Goal: Task Accomplishment & Management: Use online tool/utility

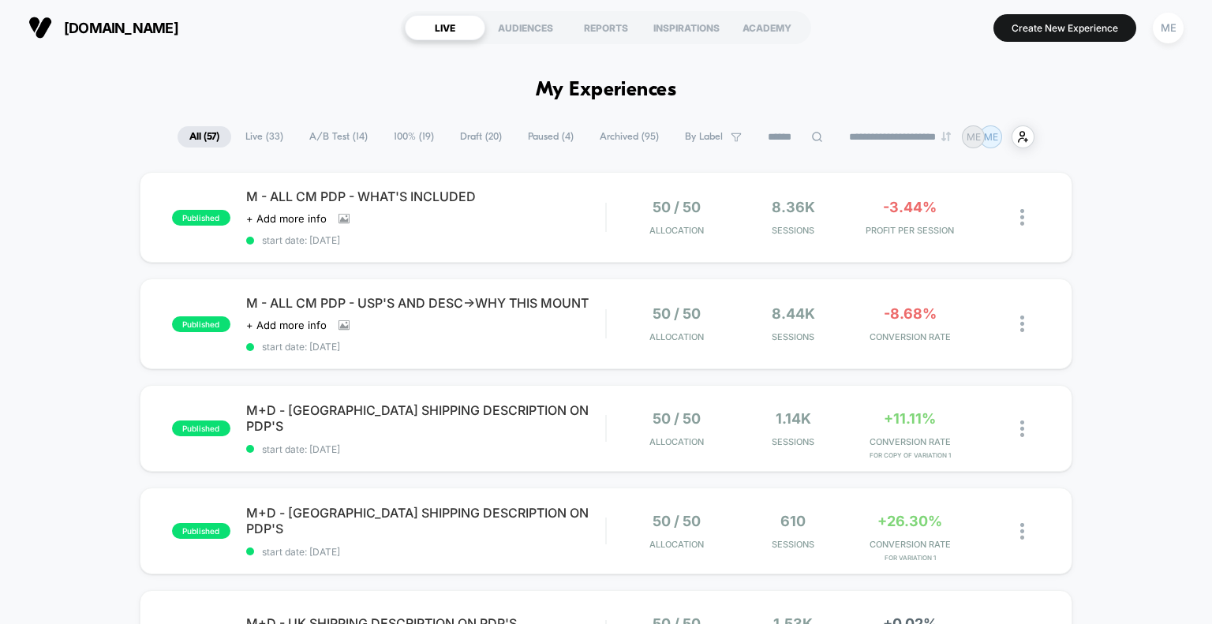
click at [248, 137] on span "Live ( 33 )" at bounding box center [265, 136] width 62 height 21
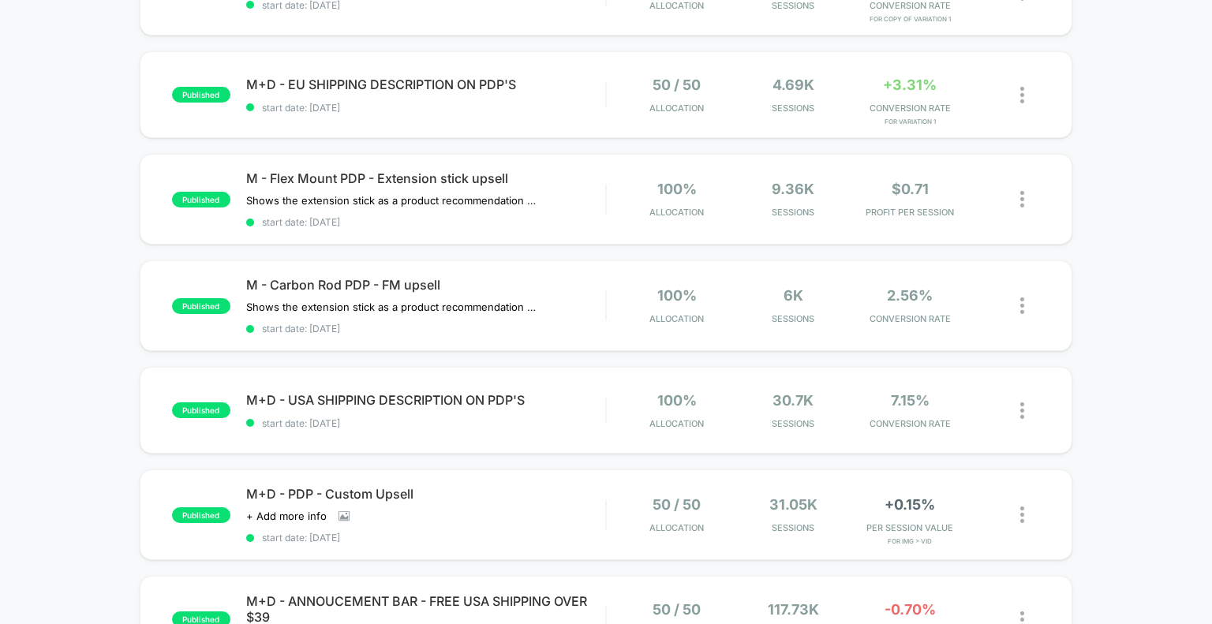
scroll to position [710, 0]
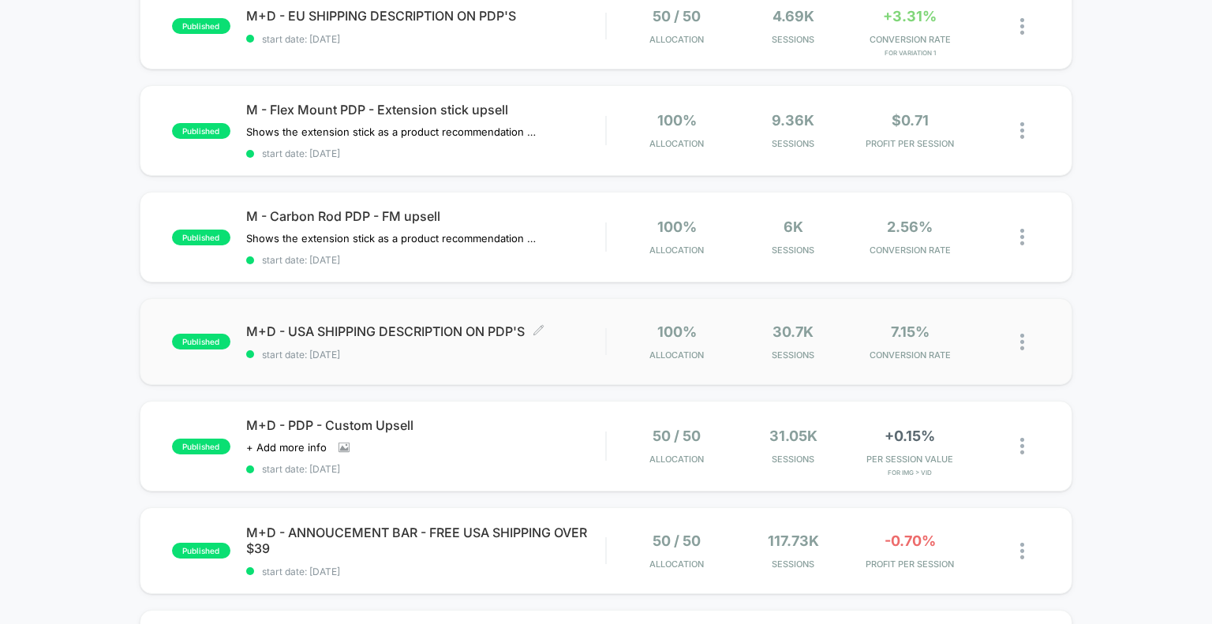
click at [455, 339] on span "M+D - [GEOGRAPHIC_DATA] SHIPPING DESCRIPTION ON PDP'S Click to edit experience …" at bounding box center [426, 331] width 360 height 16
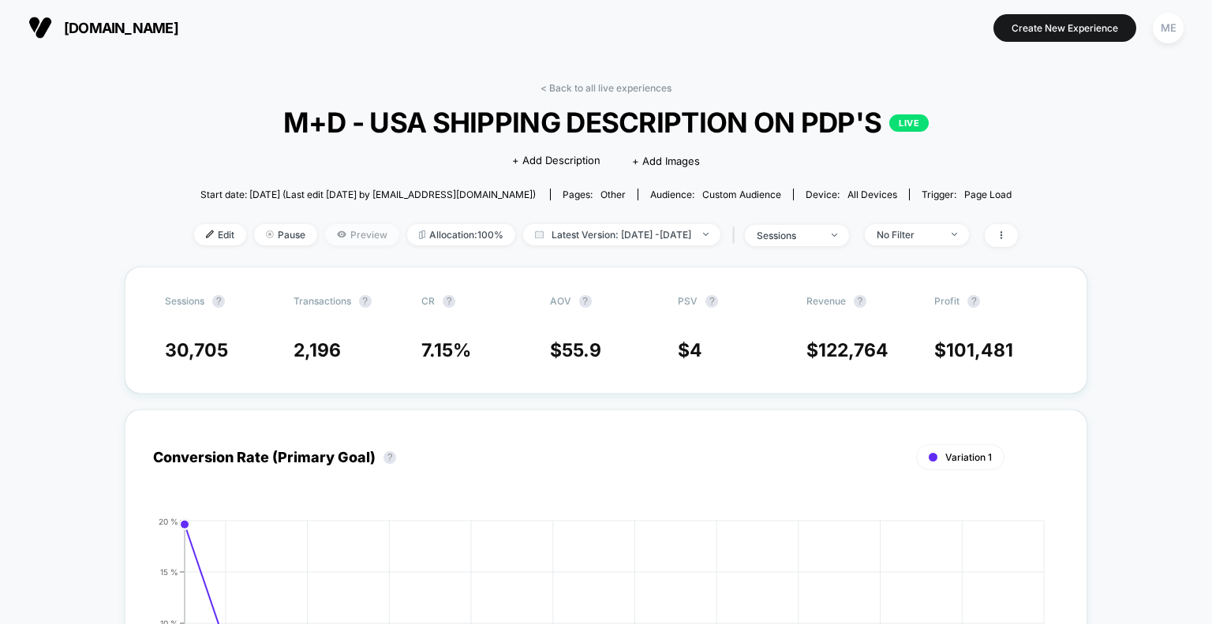
click at [334, 237] on span "Preview" at bounding box center [362, 234] width 74 height 21
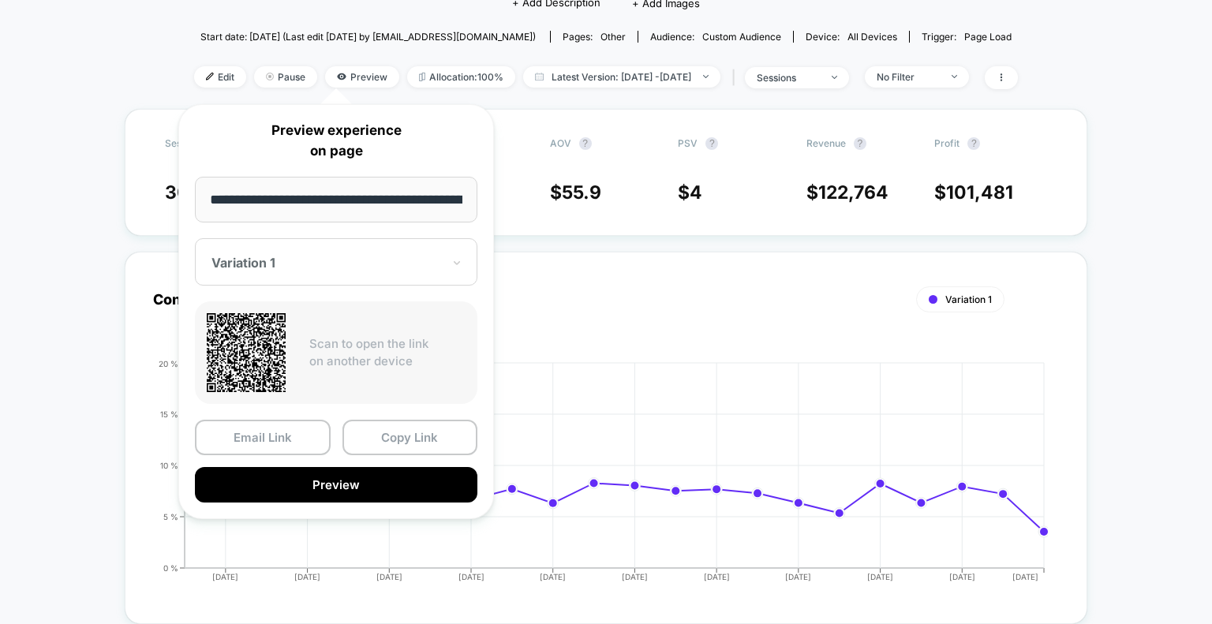
click at [382, 275] on div "Variation 1" at bounding box center [336, 261] width 282 height 47
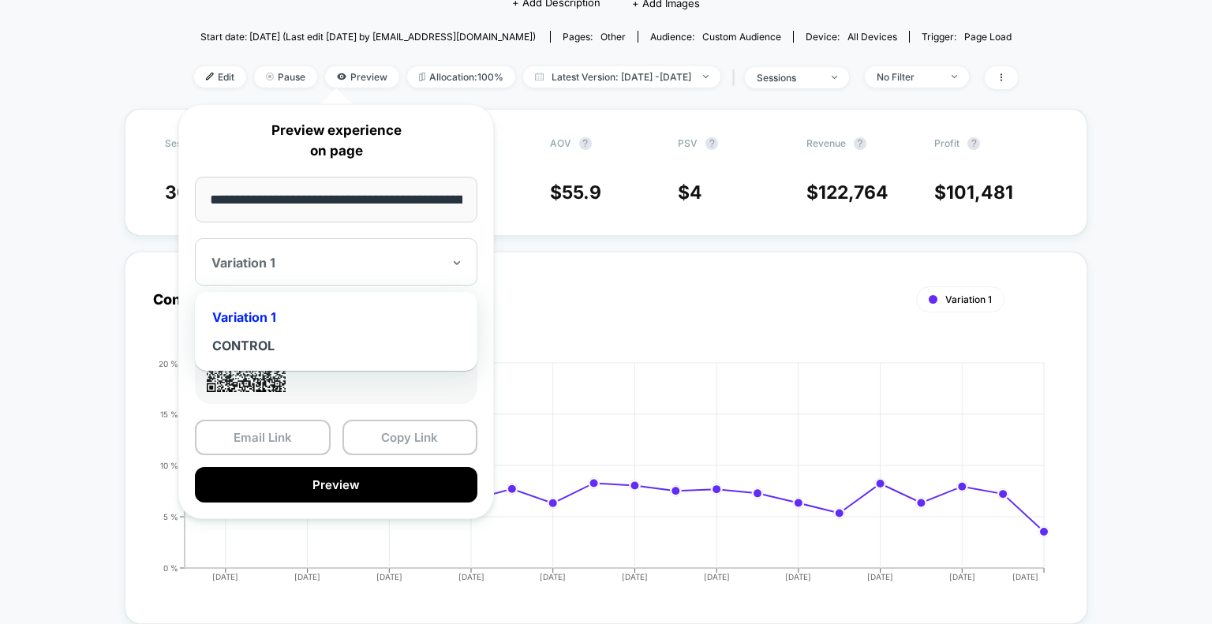
click at [382, 264] on div at bounding box center [326, 263] width 230 height 16
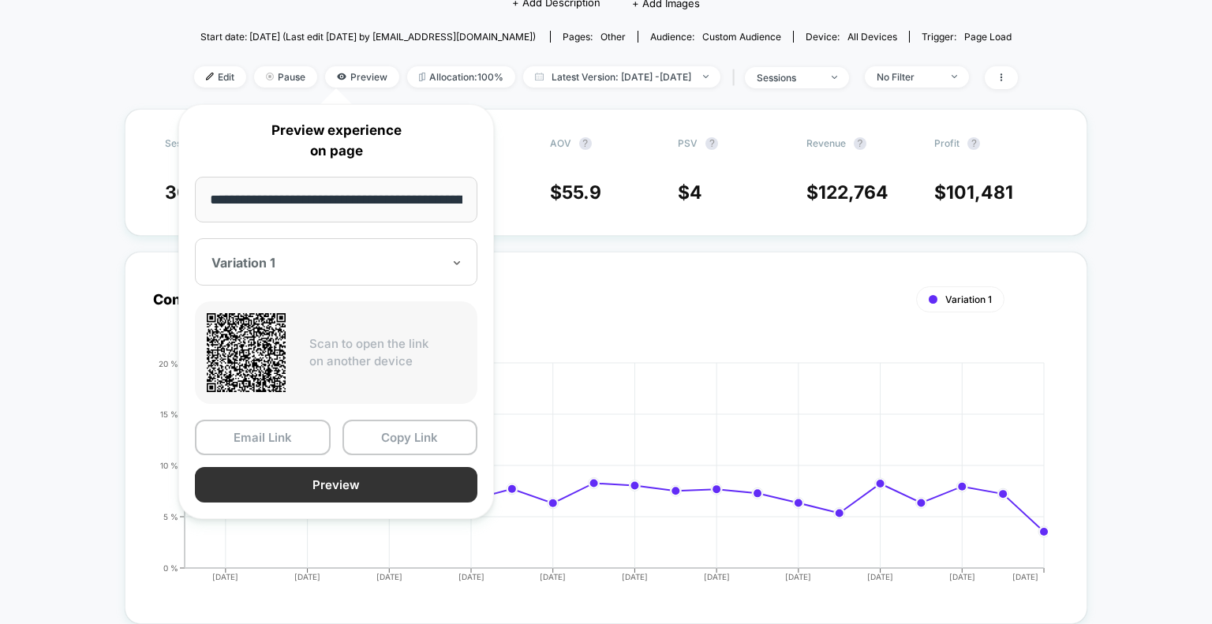
click at [374, 484] on button "Preview" at bounding box center [336, 484] width 282 height 35
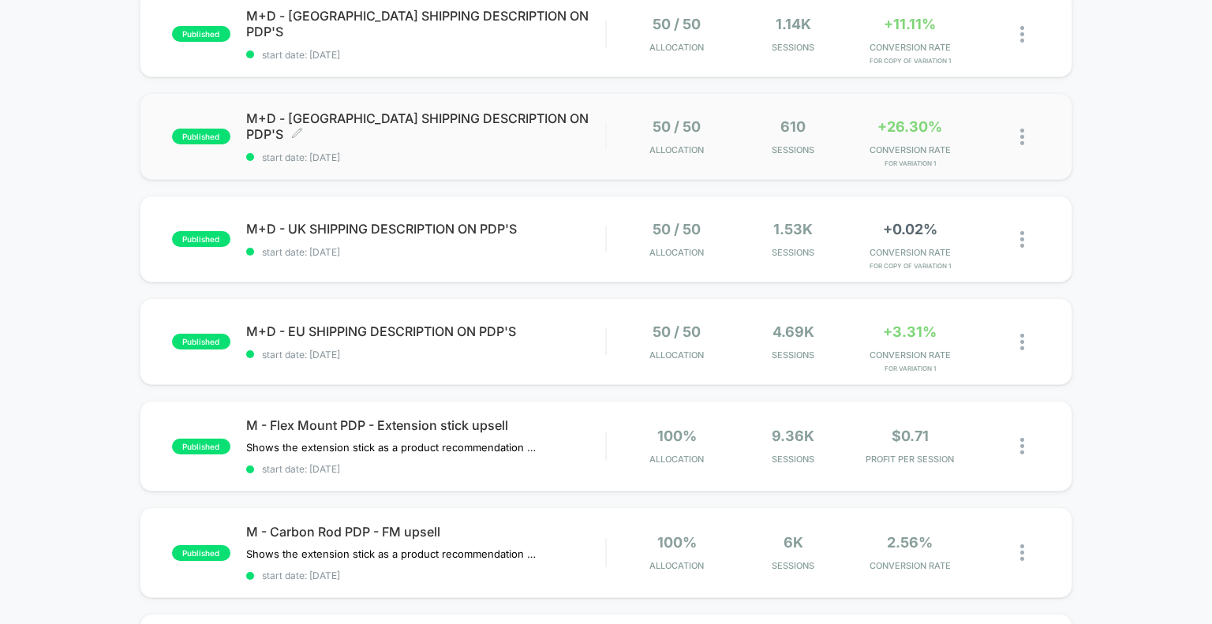
click at [364, 136] on span "M+D - [GEOGRAPHIC_DATA] SHIPPING DESCRIPTION ON PDP'S Click to edit experience …" at bounding box center [426, 126] width 360 height 32
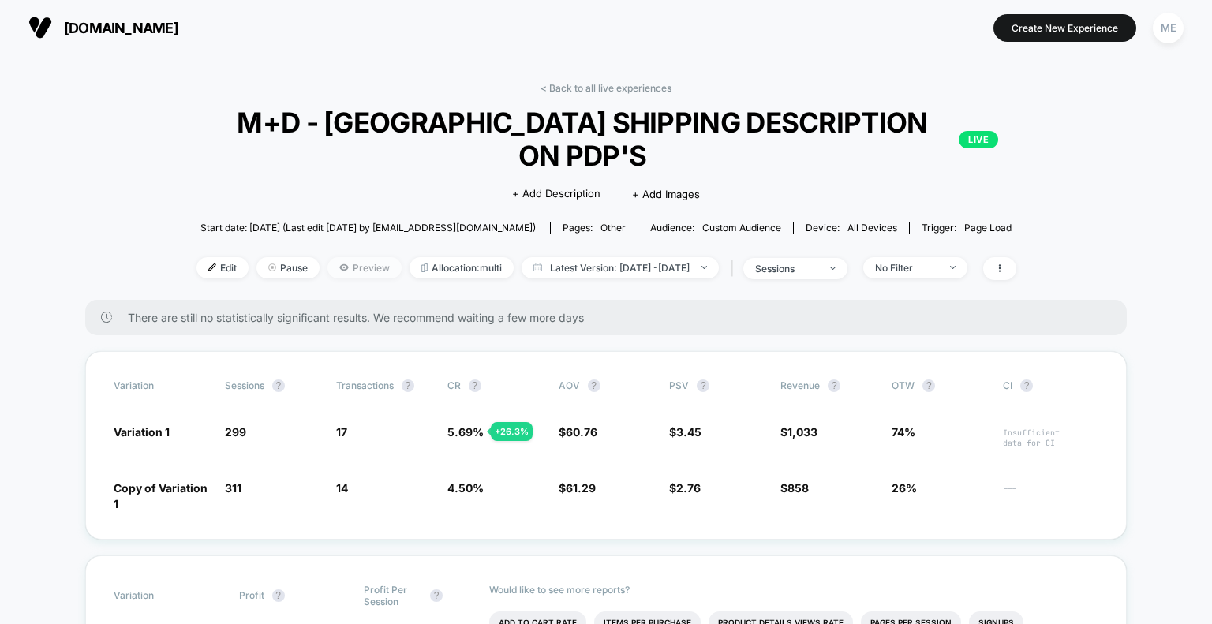
click at [336, 257] on span "Preview" at bounding box center [364, 267] width 74 height 21
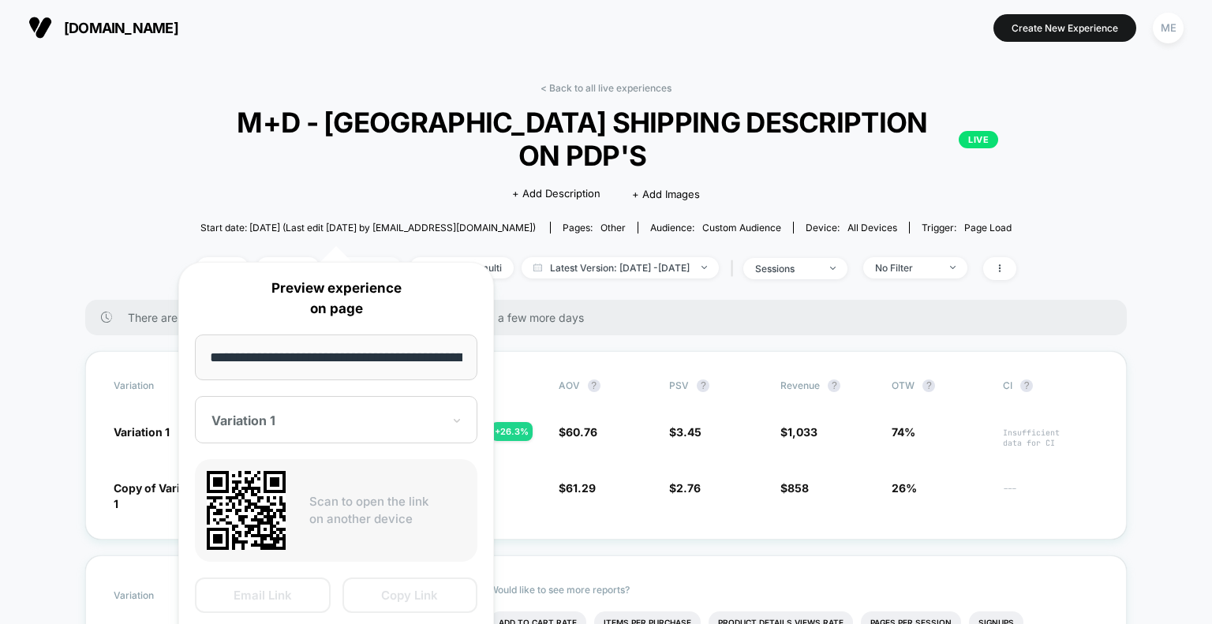
scroll to position [0, 248]
click at [358, 427] on div at bounding box center [326, 421] width 230 height 16
click at [215, 295] on p "Preview experience on page" at bounding box center [336, 298] width 282 height 40
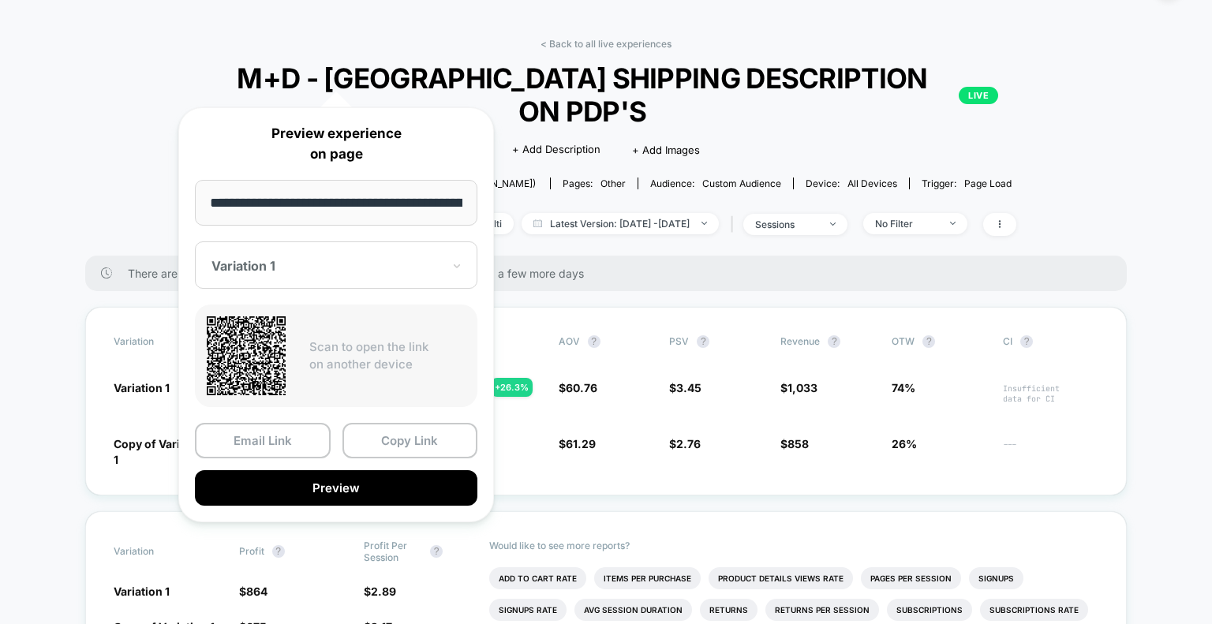
scroll to position [316, 0]
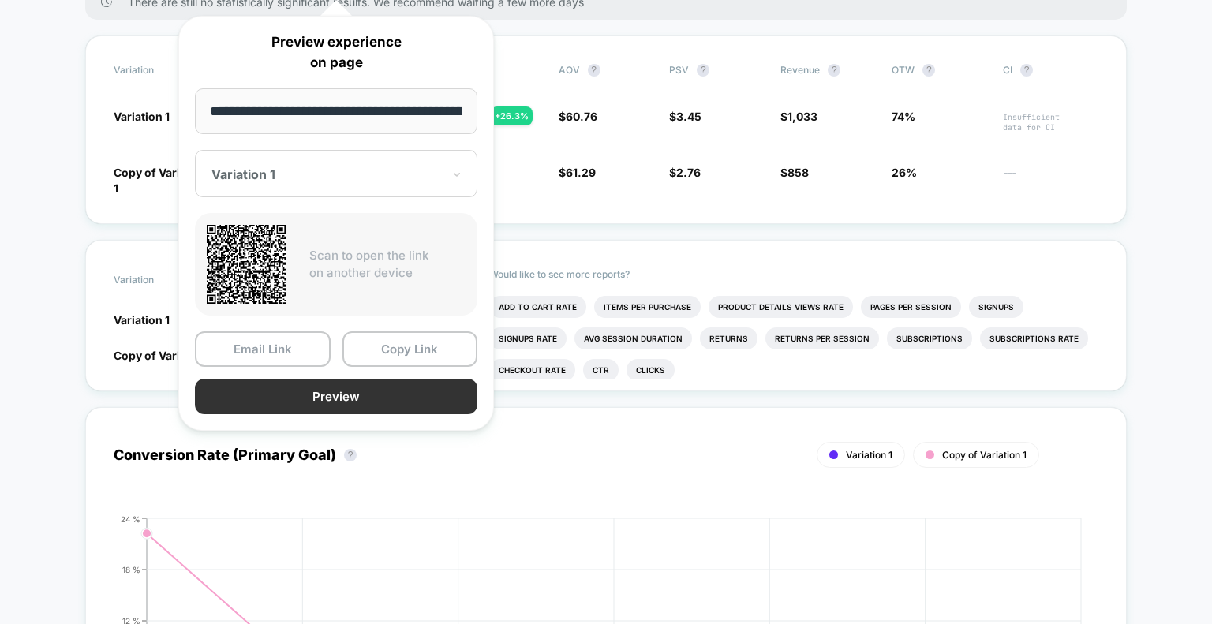
click at [322, 385] on button "Preview" at bounding box center [336, 396] width 282 height 35
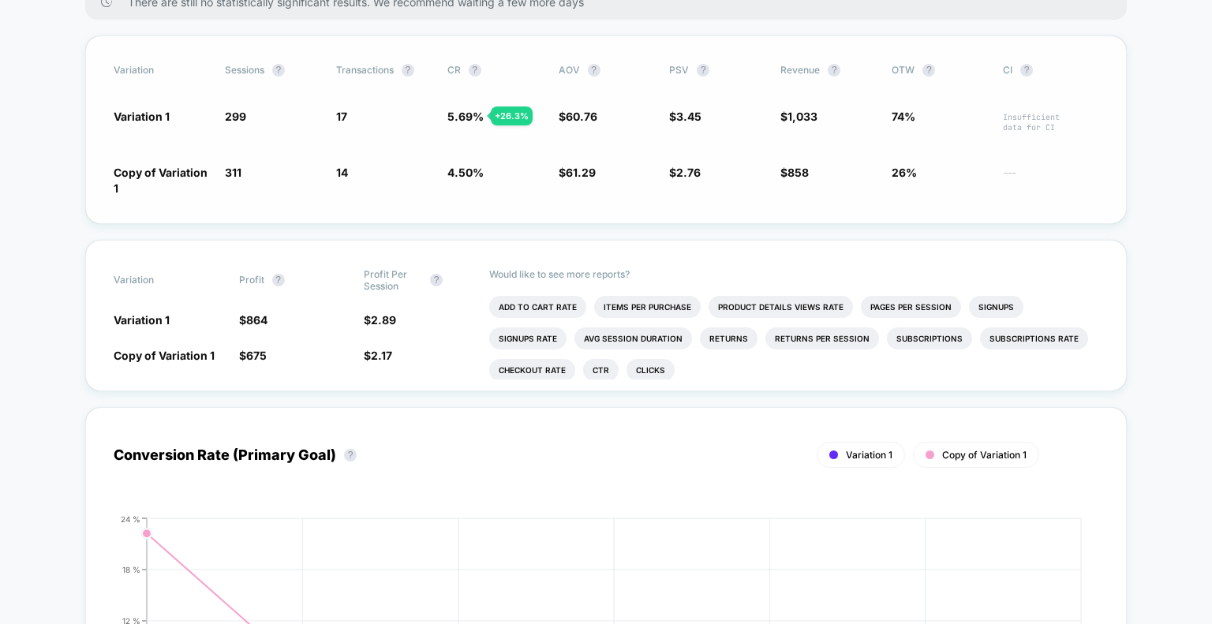
scroll to position [0, 0]
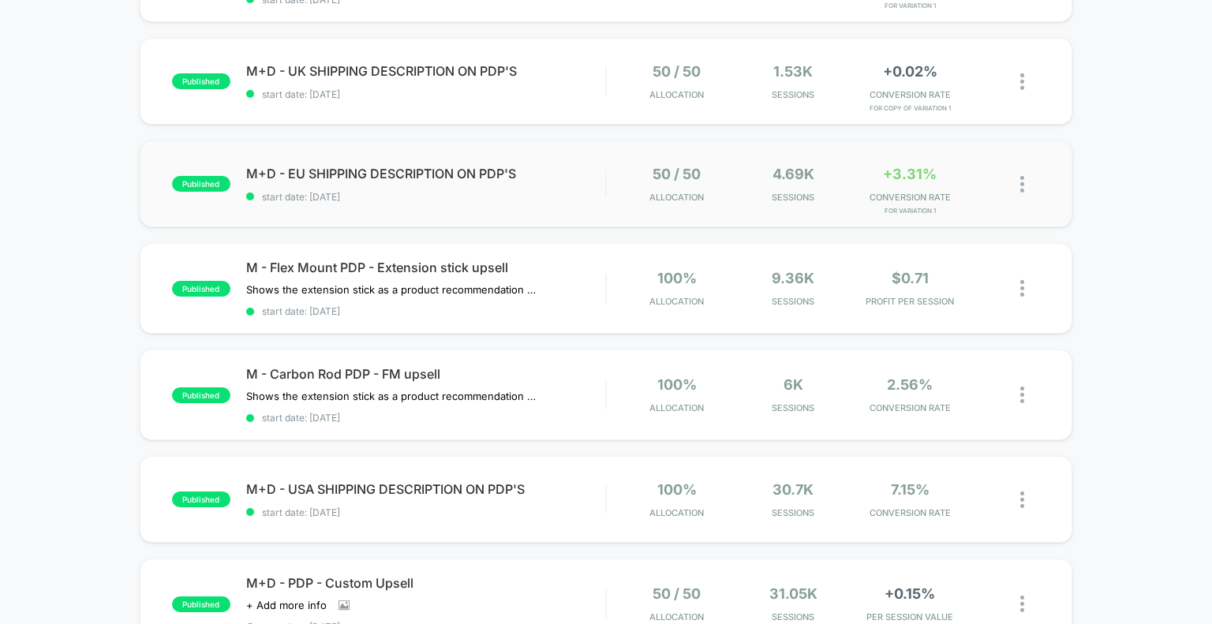
scroll to position [947, 0]
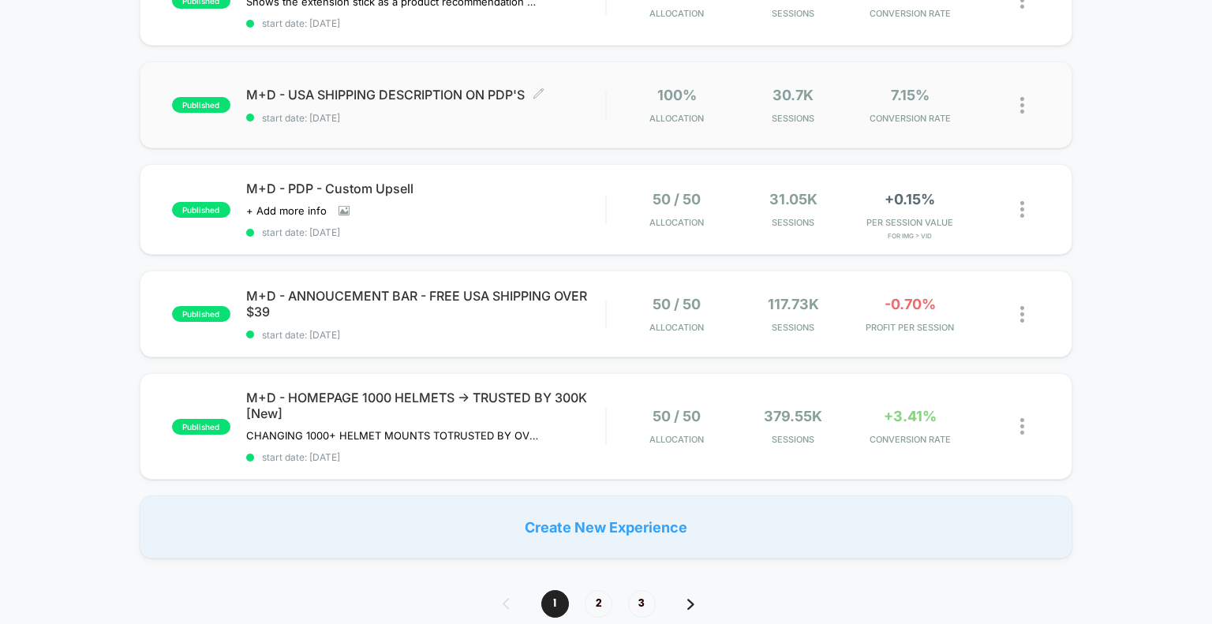
click at [364, 103] on span "M+D - [GEOGRAPHIC_DATA] SHIPPING DESCRIPTION ON PDP'S Click to edit experience …" at bounding box center [426, 95] width 360 height 16
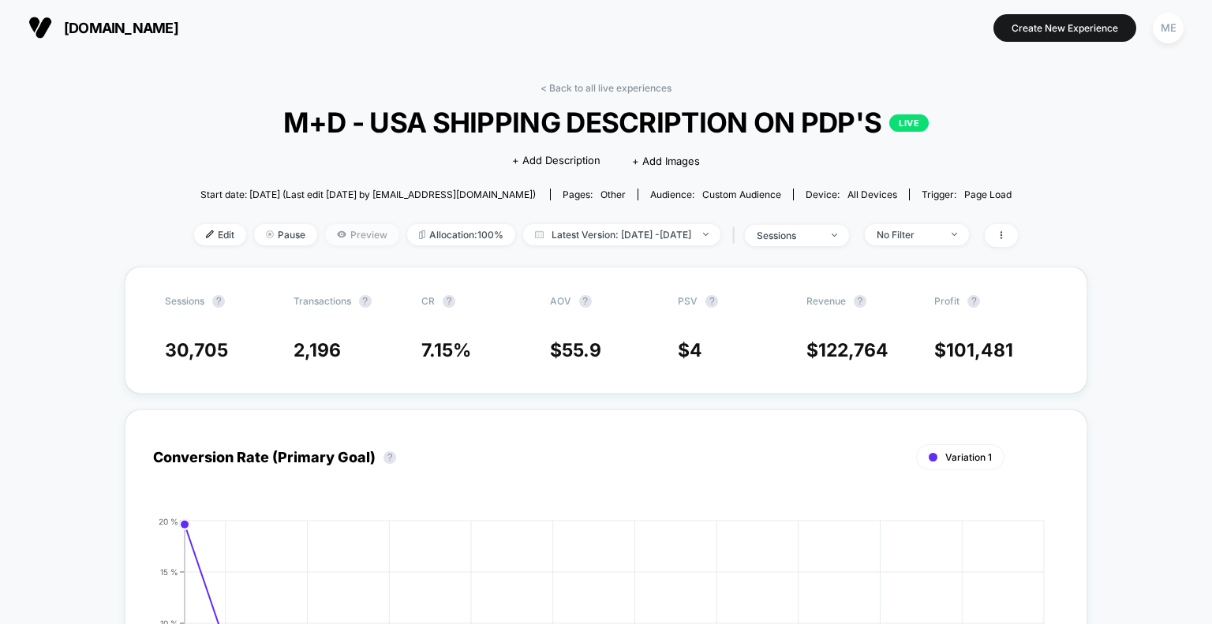
click at [347, 233] on span "Preview" at bounding box center [362, 234] width 74 height 21
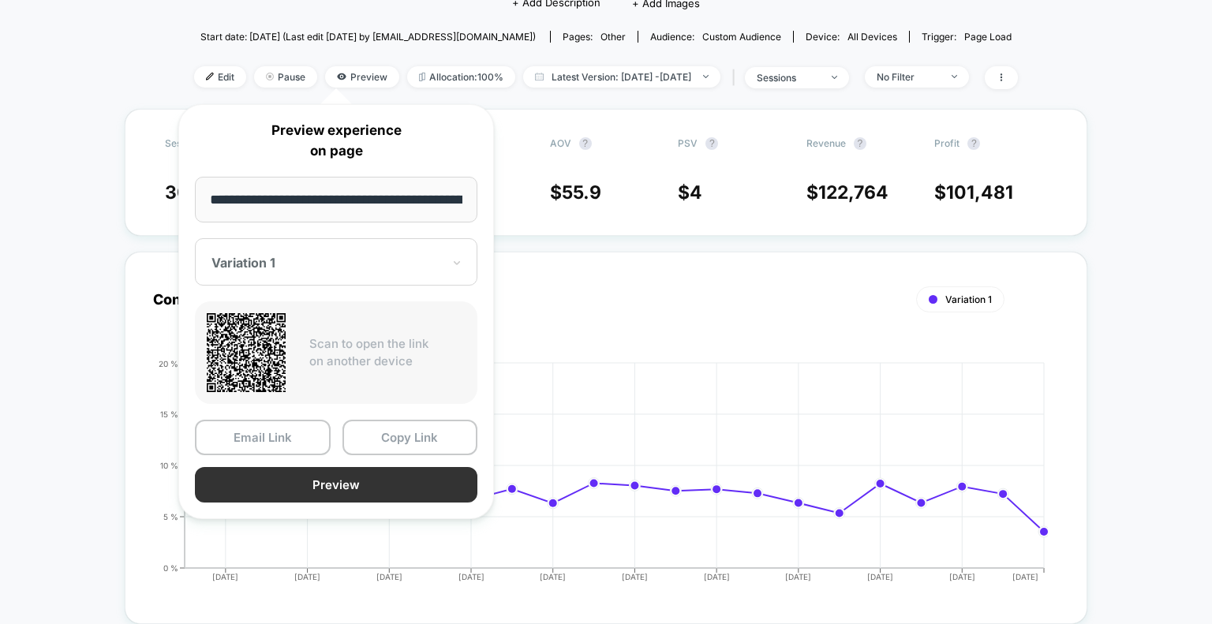
click at [387, 476] on button "Preview" at bounding box center [336, 484] width 282 height 35
